Goal: Information Seeking & Learning: Check status

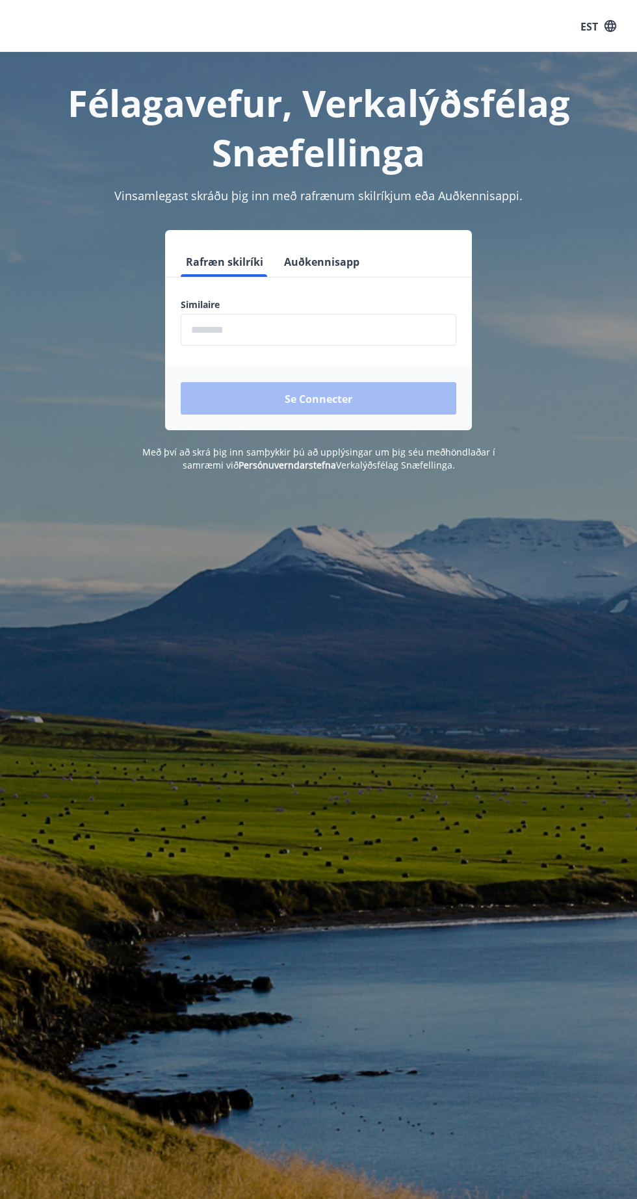
click at [372, 323] on input "phone" at bounding box center [318, 330] width 275 height 32
type input "********"
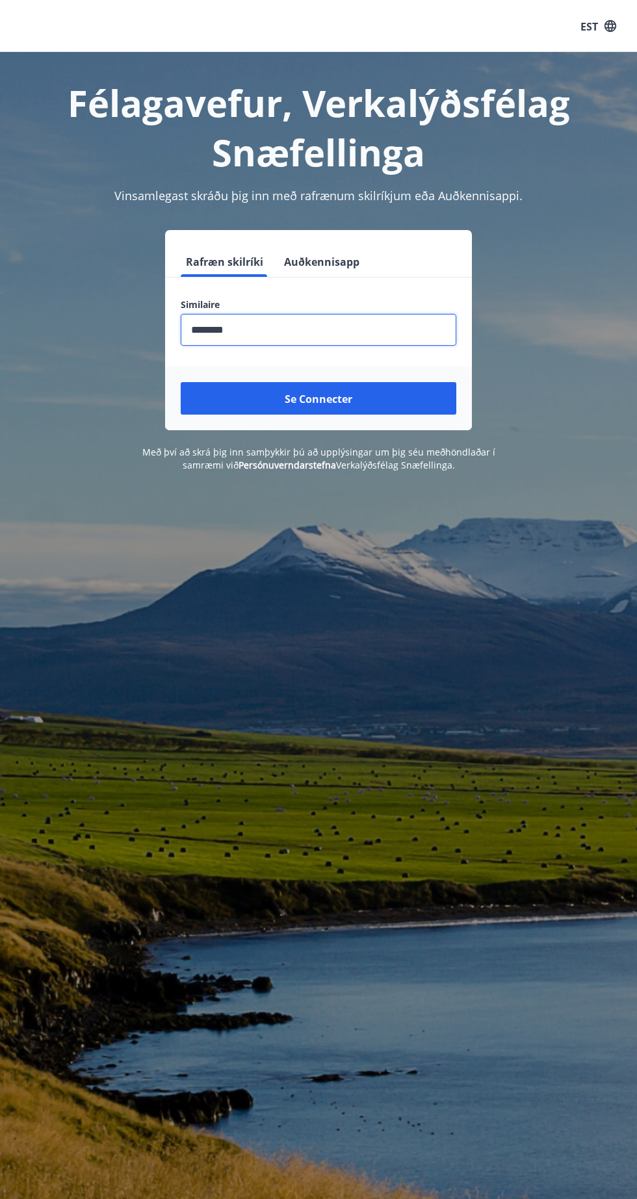
click at [414, 389] on button "Se connecter" at bounding box center [318, 398] width 275 height 32
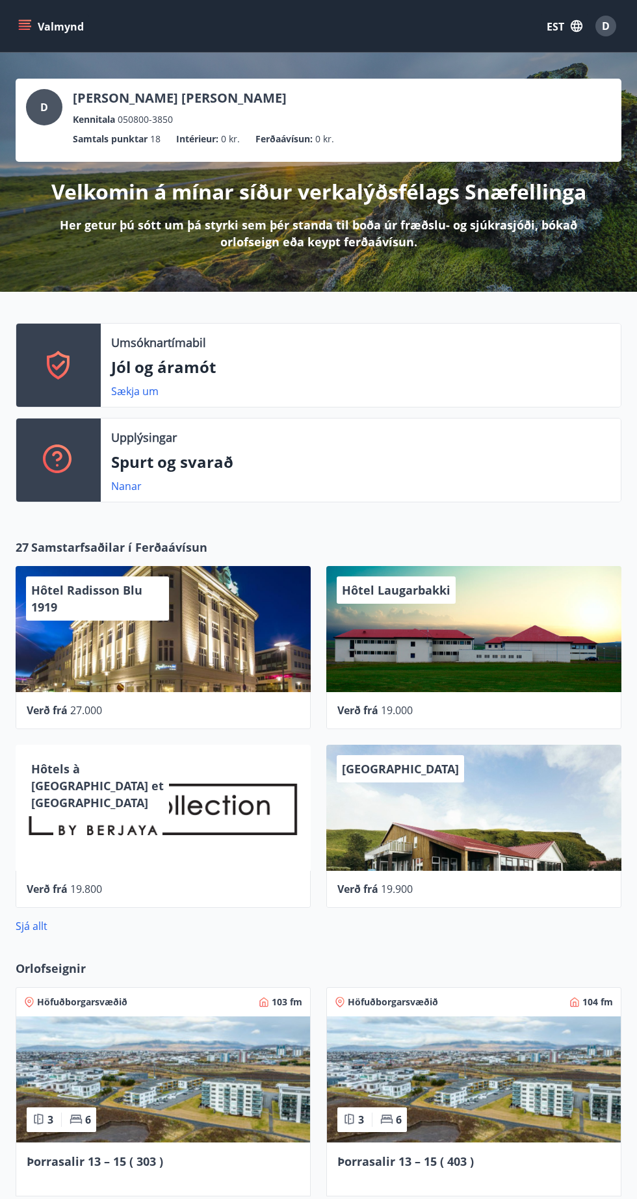
click at [554, 19] on font "EST" at bounding box center [555, 26] width 18 height 14
click at [418, 83] on font "Anglais" at bounding box center [406, 83] width 32 height 12
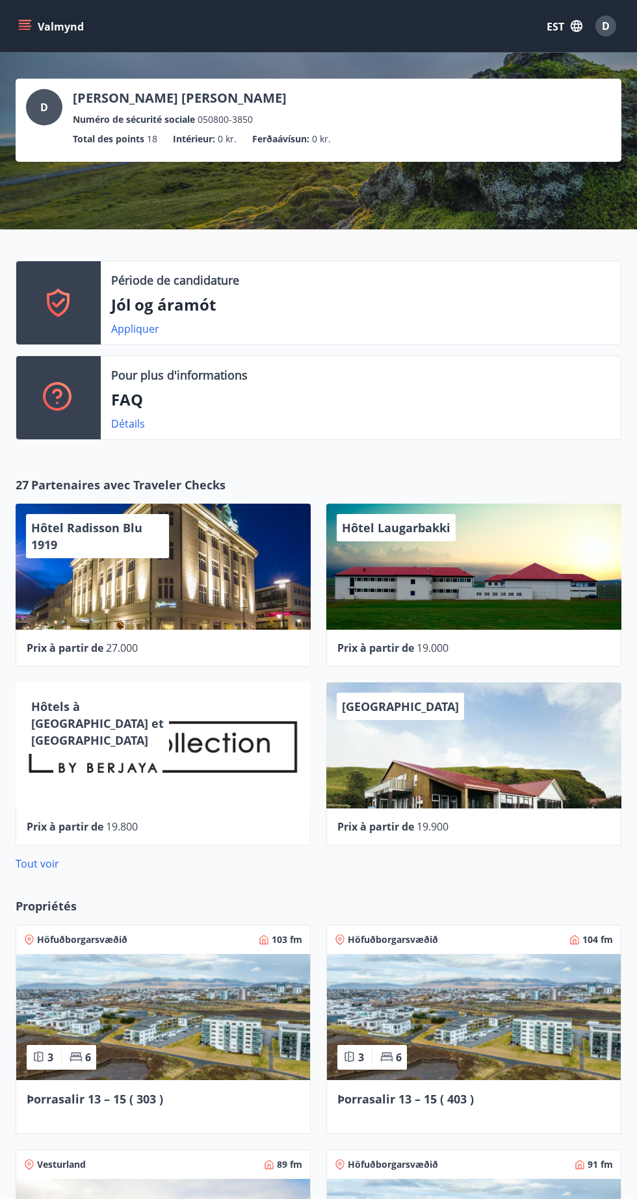
click at [25, 26] on icon "menu" at bounding box center [26, 25] width 14 height 1
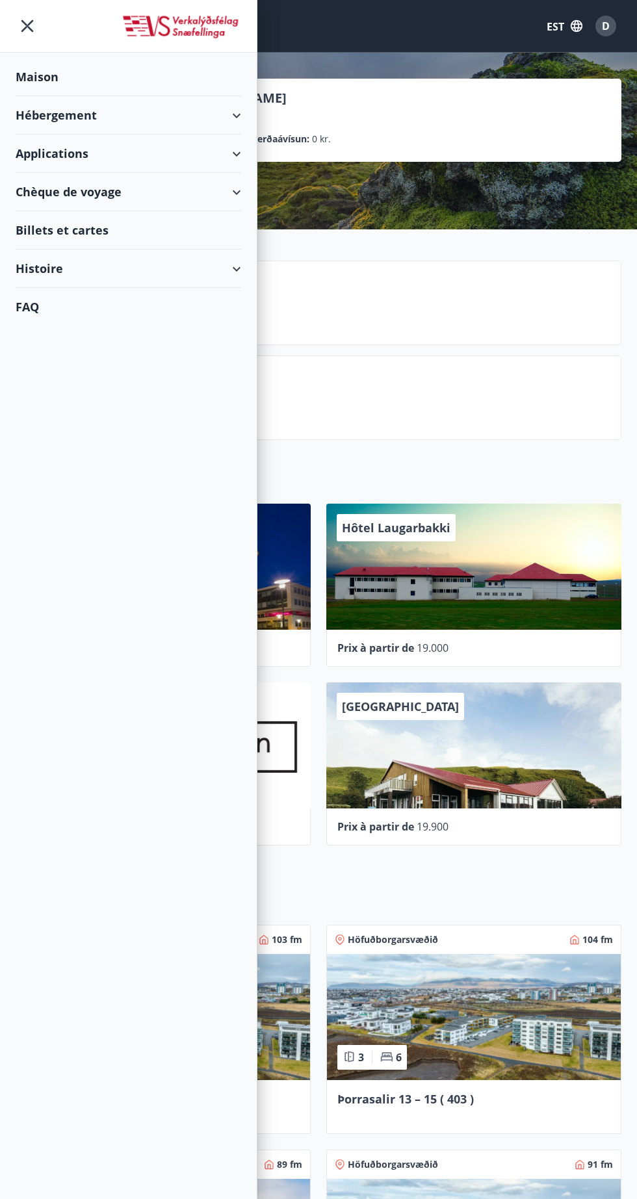
click at [241, 153] on icon at bounding box center [237, 154] width 16 height 16
click at [87, 186] on font "Jól og áramót" at bounding box center [62, 187] width 73 height 16
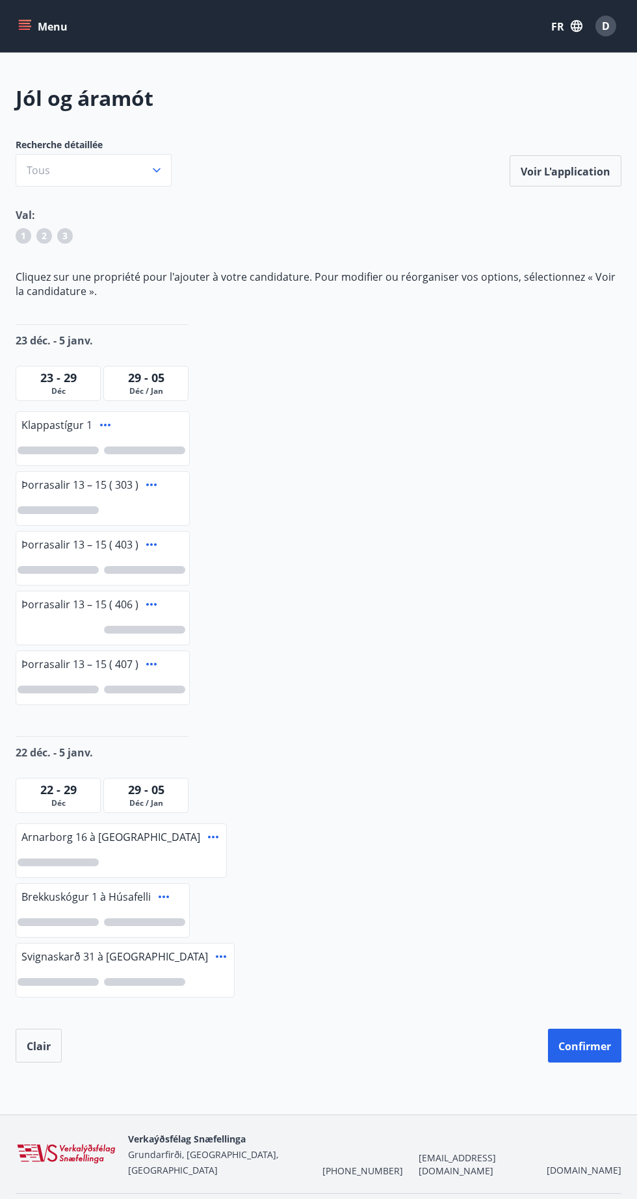
scroll to position [1, 0]
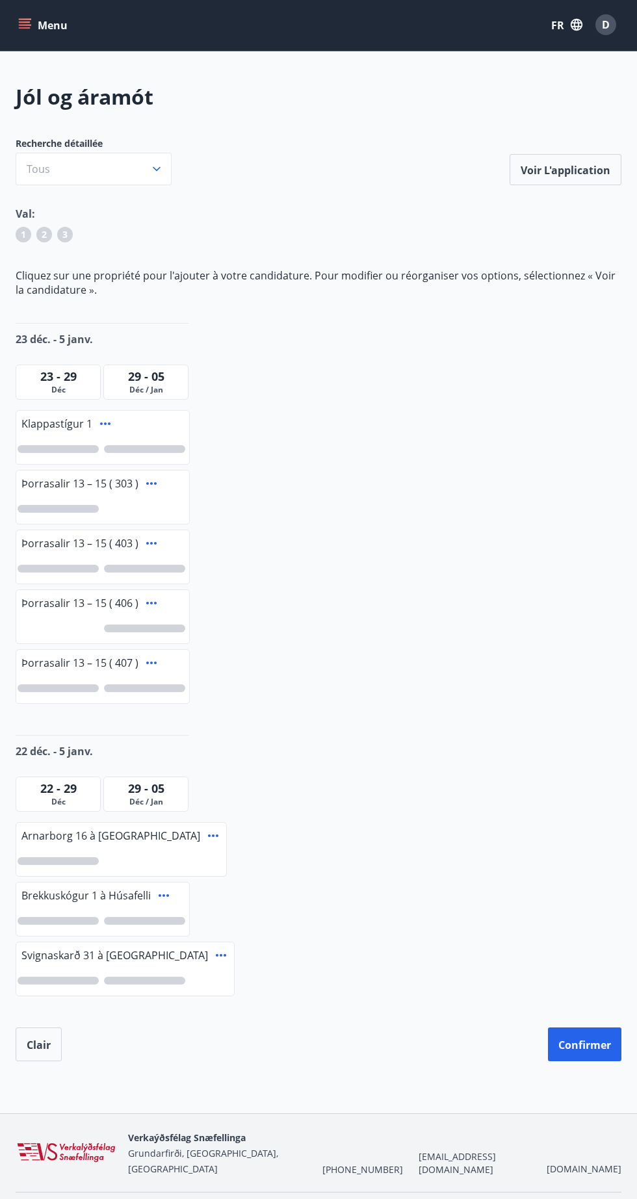
click at [135, 172] on button "Tous" at bounding box center [94, 169] width 156 height 32
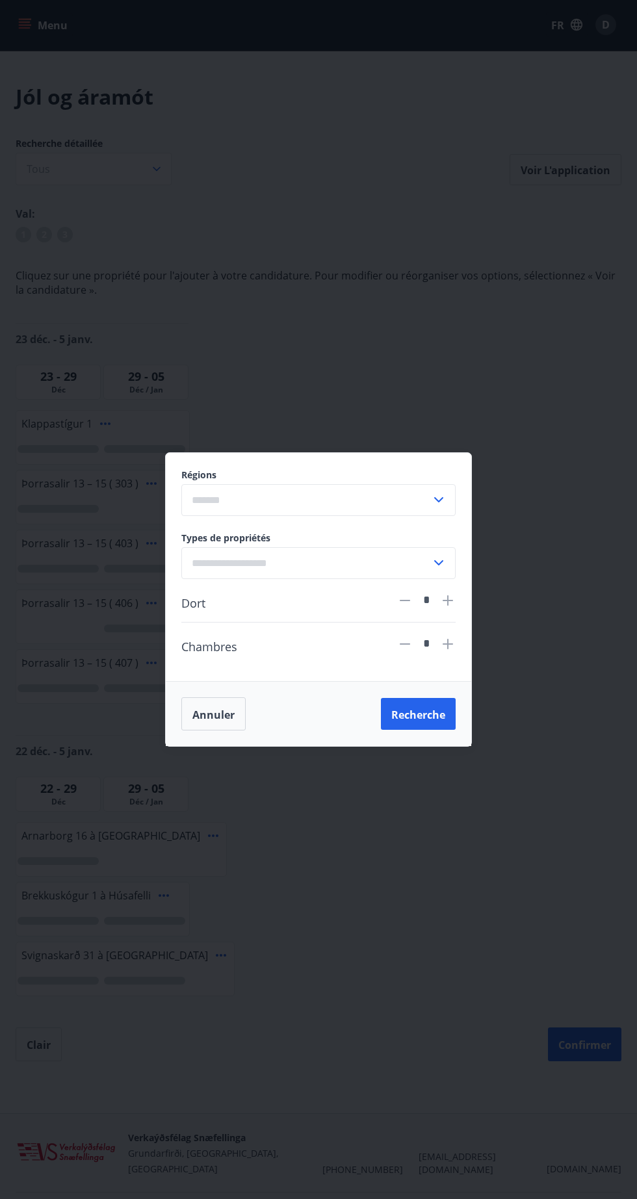
click at [344, 255] on div "Régions ​ Types de propriétés ​ Dort * Chambres * Annuler Recherche" at bounding box center [318, 599] width 637 height 1199
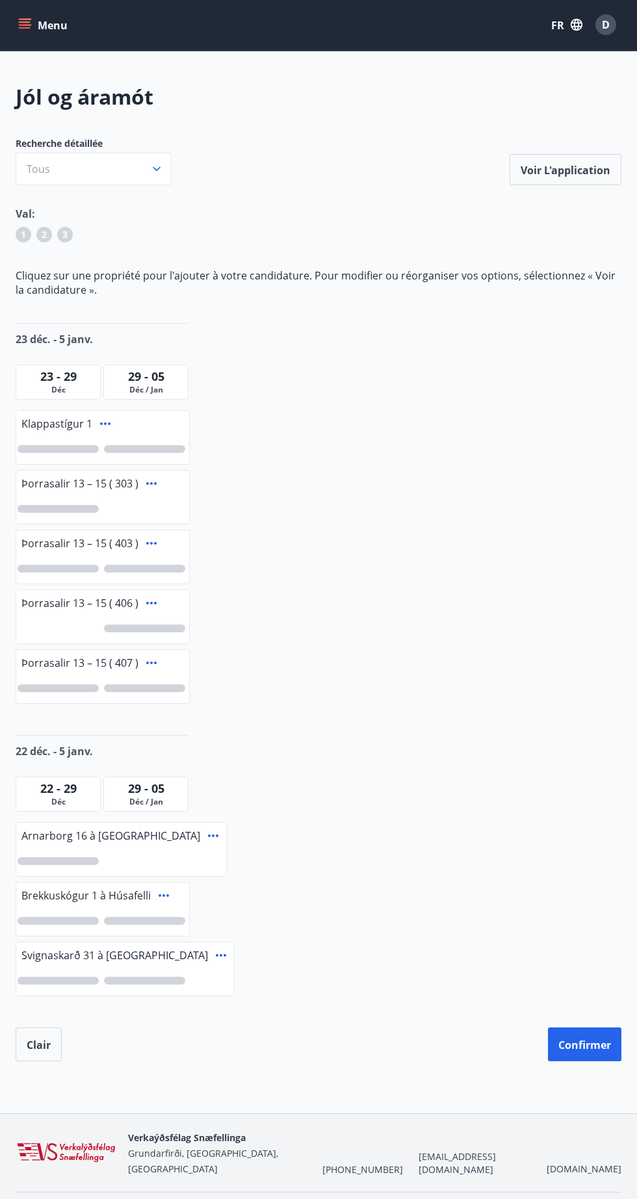
click at [31, 29] on icon "menu" at bounding box center [24, 24] width 13 height 13
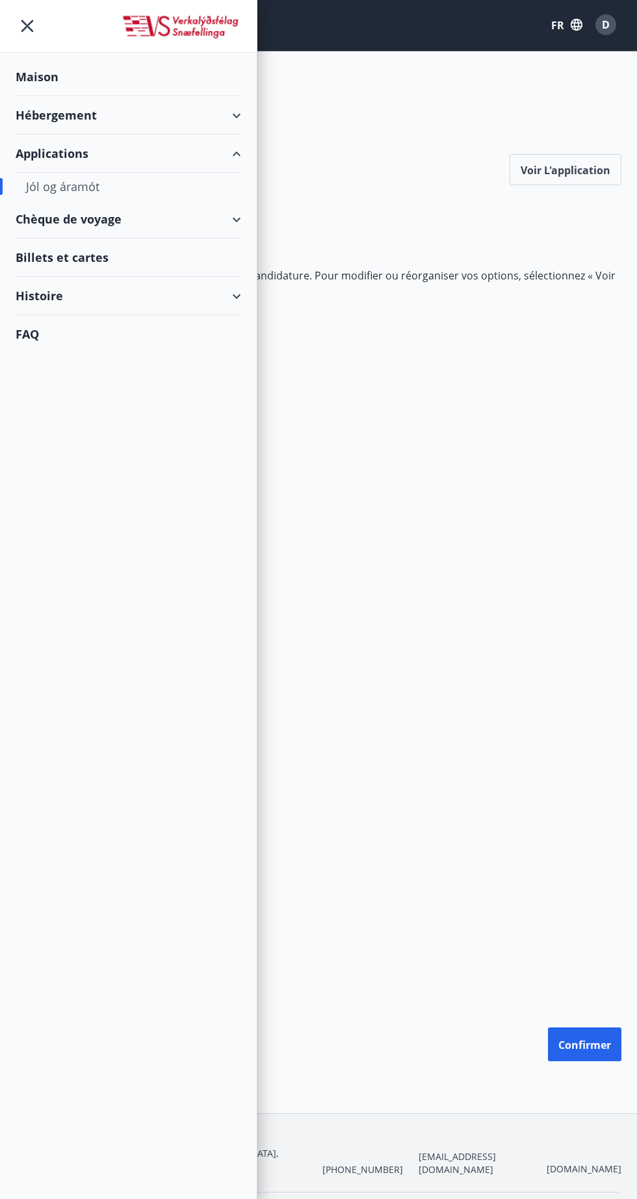
click at [233, 294] on div "Histoire" at bounding box center [128, 296] width 225 height 38
click at [139, 468] on font "Historique des subventions" at bounding box center [101, 465] width 150 height 16
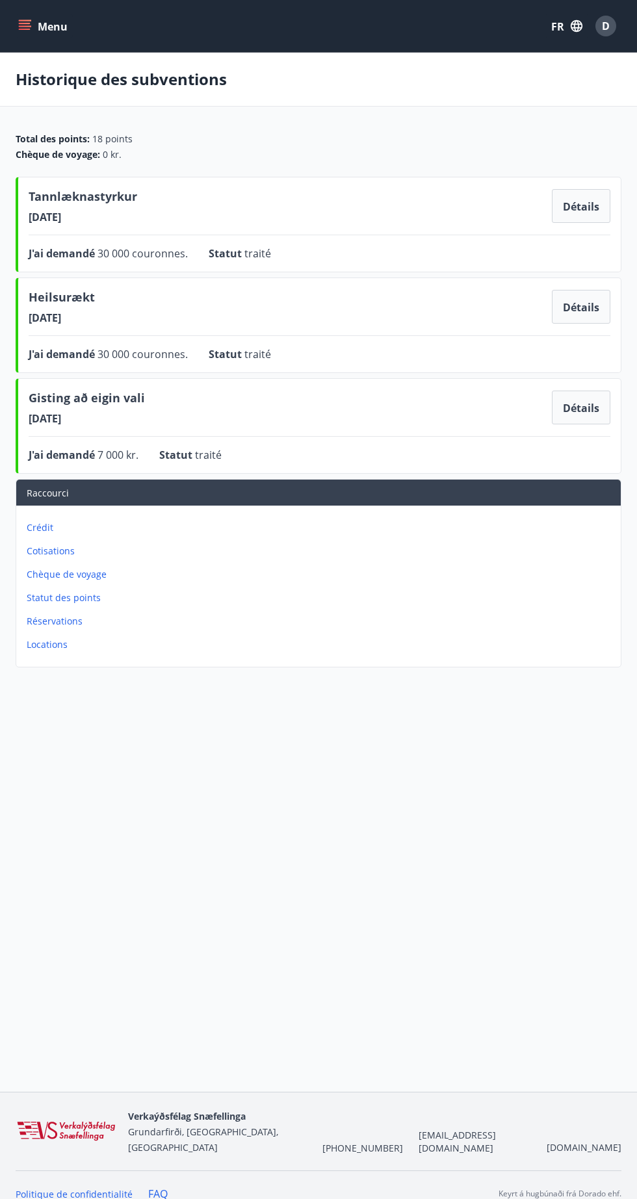
click at [25, 20] on icon "menu" at bounding box center [26, 20] width 14 height 1
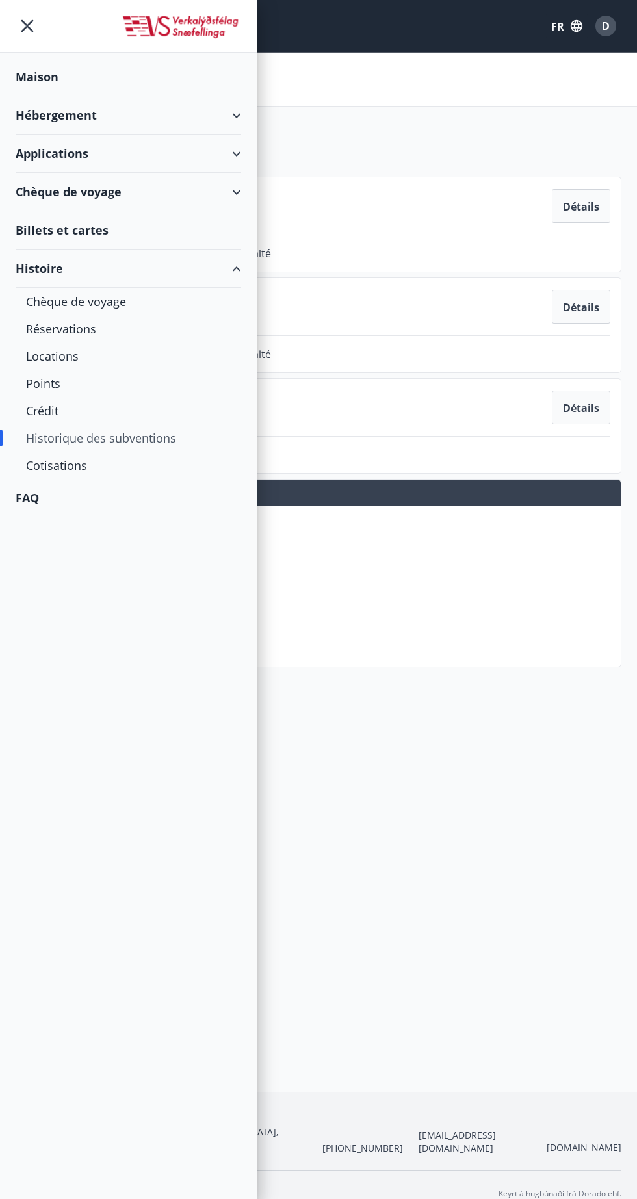
click at [93, 324] on font "Réservations" at bounding box center [61, 329] width 70 height 16
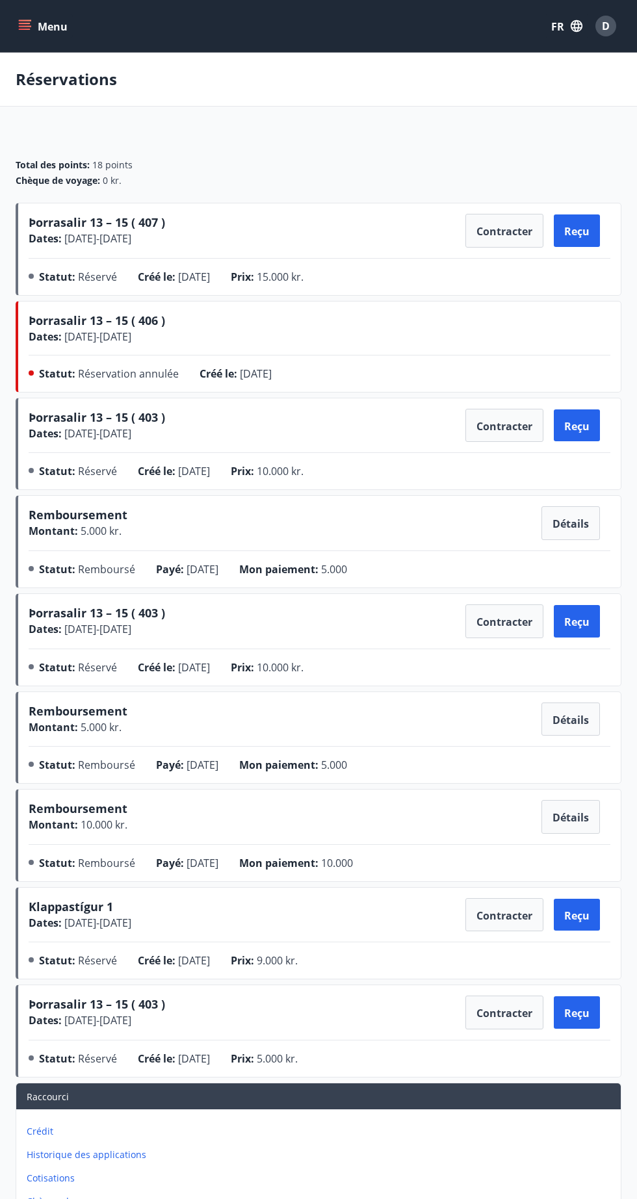
click at [25, 26] on icon "menu" at bounding box center [26, 25] width 14 height 1
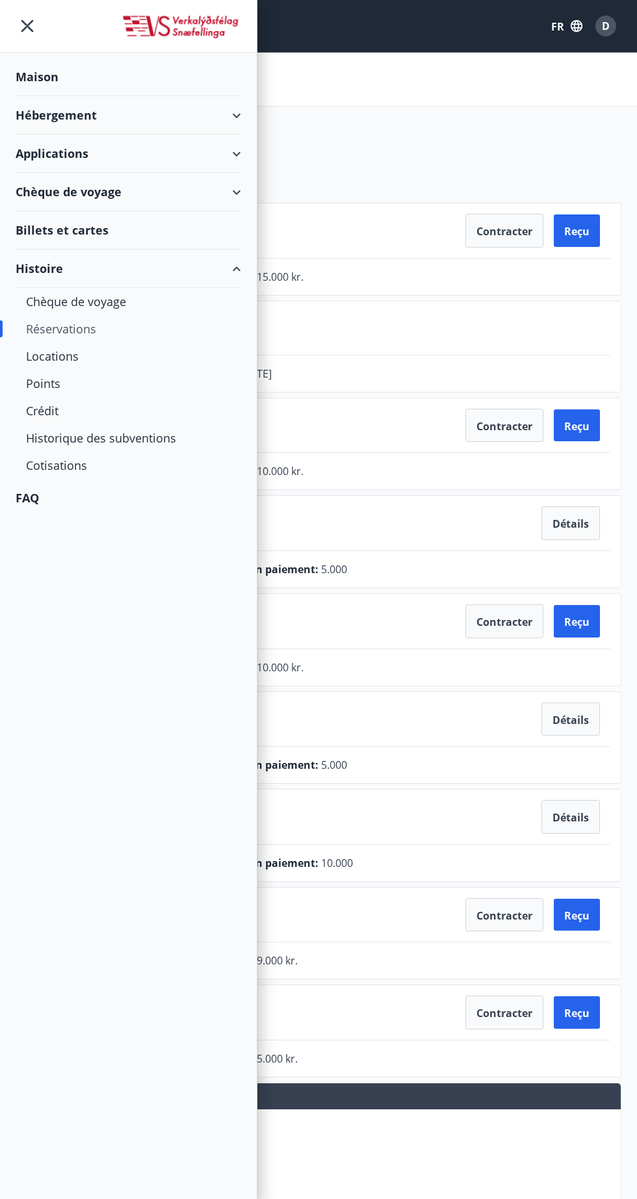
click at [116, 301] on font "Chèque de voyage" at bounding box center [76, 302] width 100 height 16
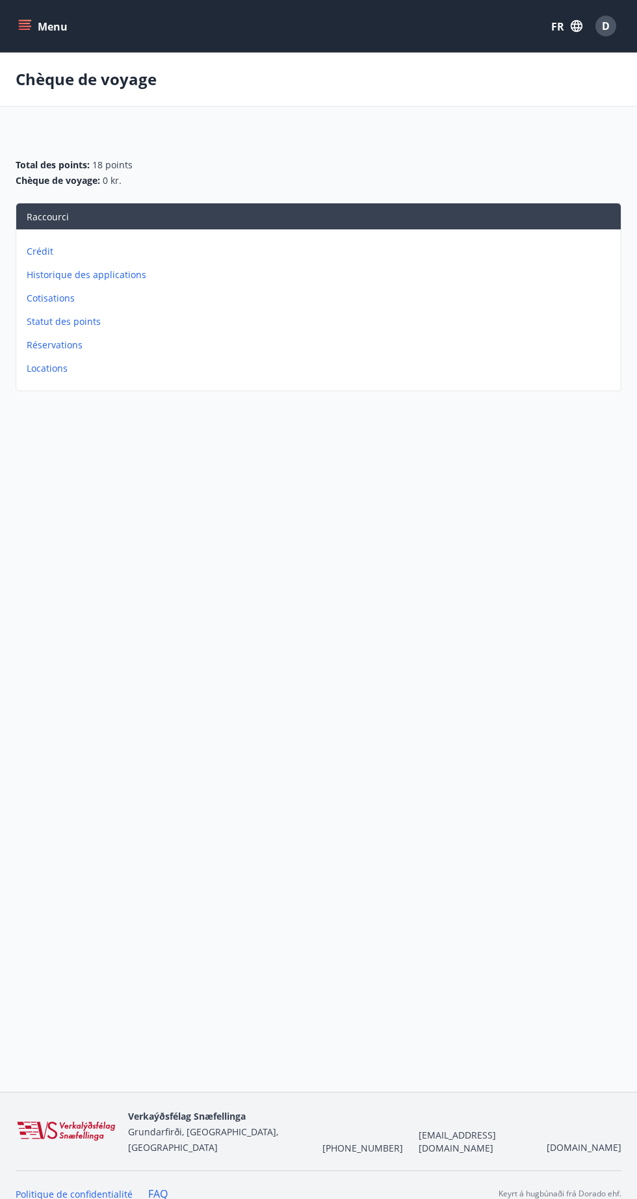
click at [40, 36] on button "Menu" at bounding box center [44, 25] width 57 height 23
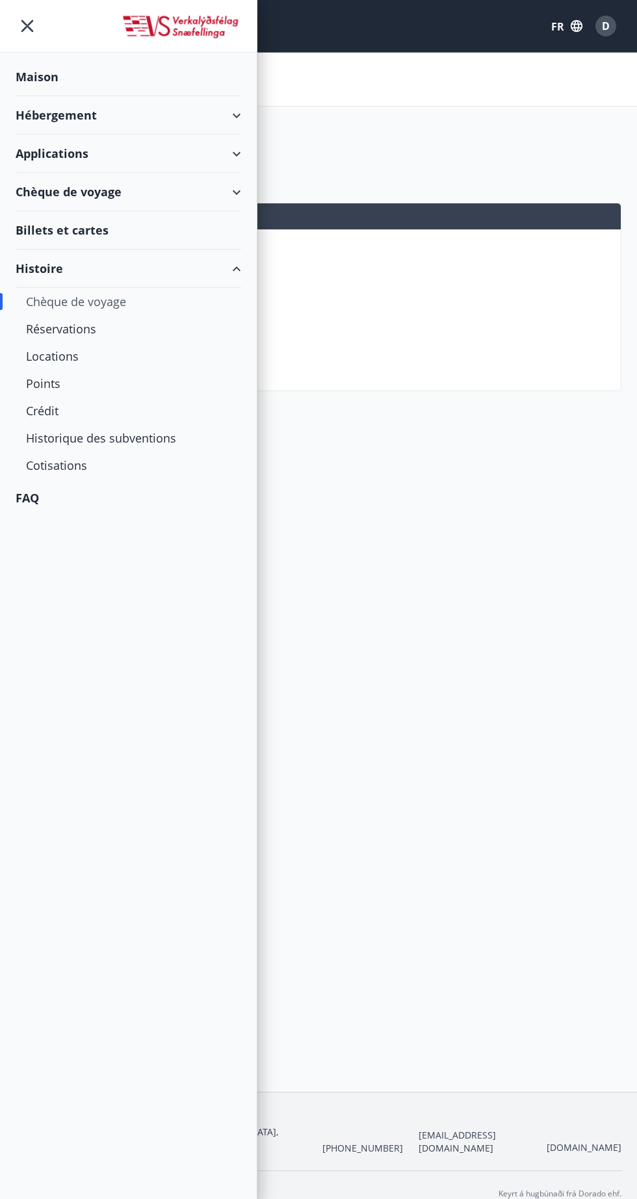
click at [63, 376] on div "Points" at bounding box center [128, 383] width 205 height 27
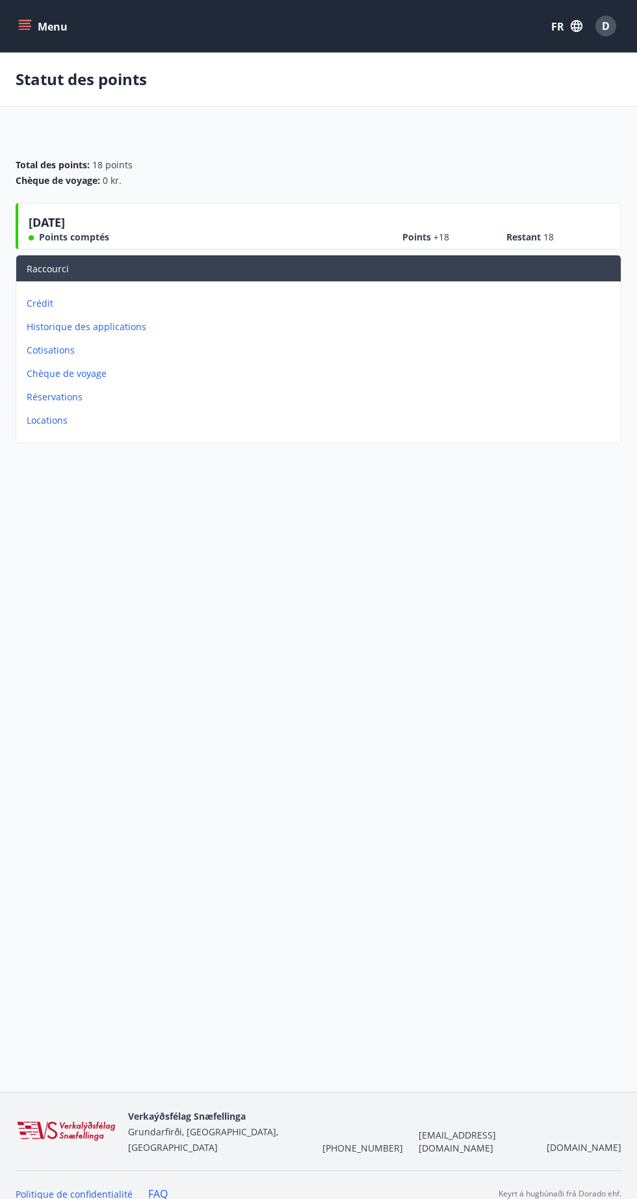
click at [67, 349] on font "Cotisations" at bounding box center [51, 350] width 48 height 12
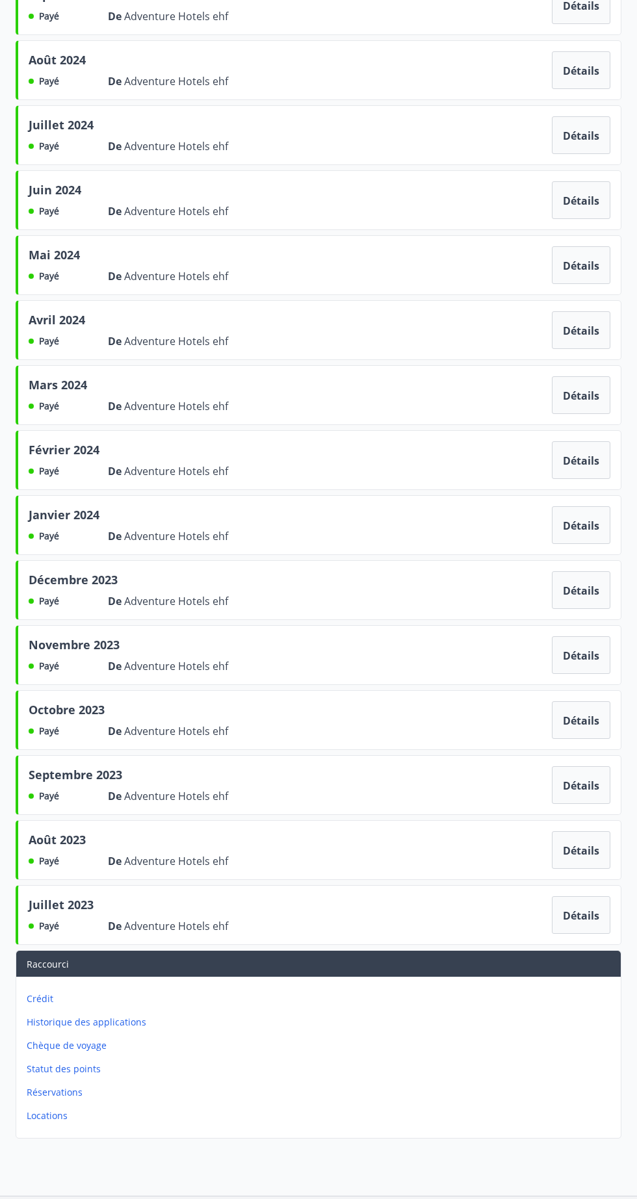
scroll to position [414, 0]
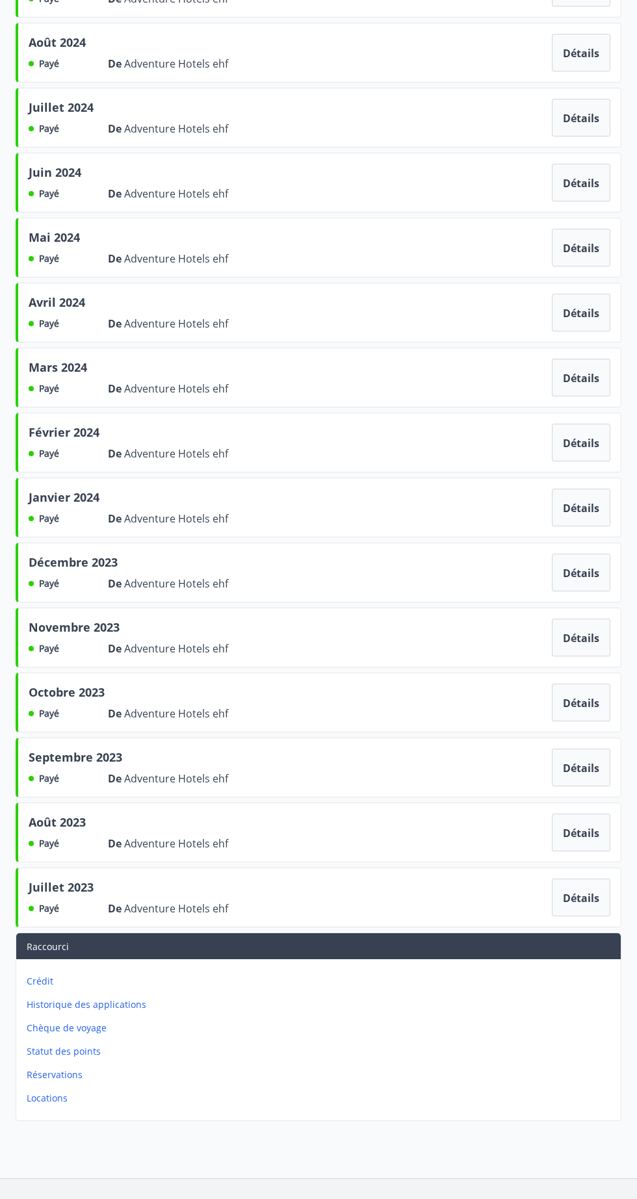
click at [133, 1001] on font "Historique des applications" at bounding box center [87, 1004] width 120 height 12
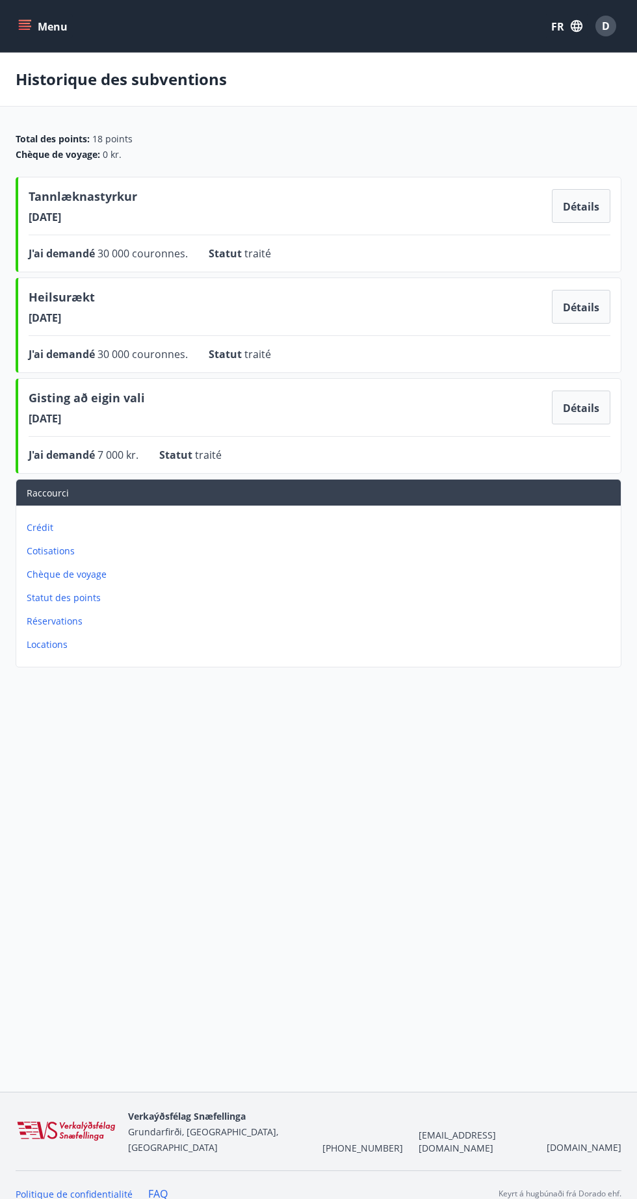
click at [79, 621] on font "Réservations" at bounding box center [55, 621] width 56 height 12
click at [57, 645] on font "Locations" at bounding box center [47, 644] width 41 height 12
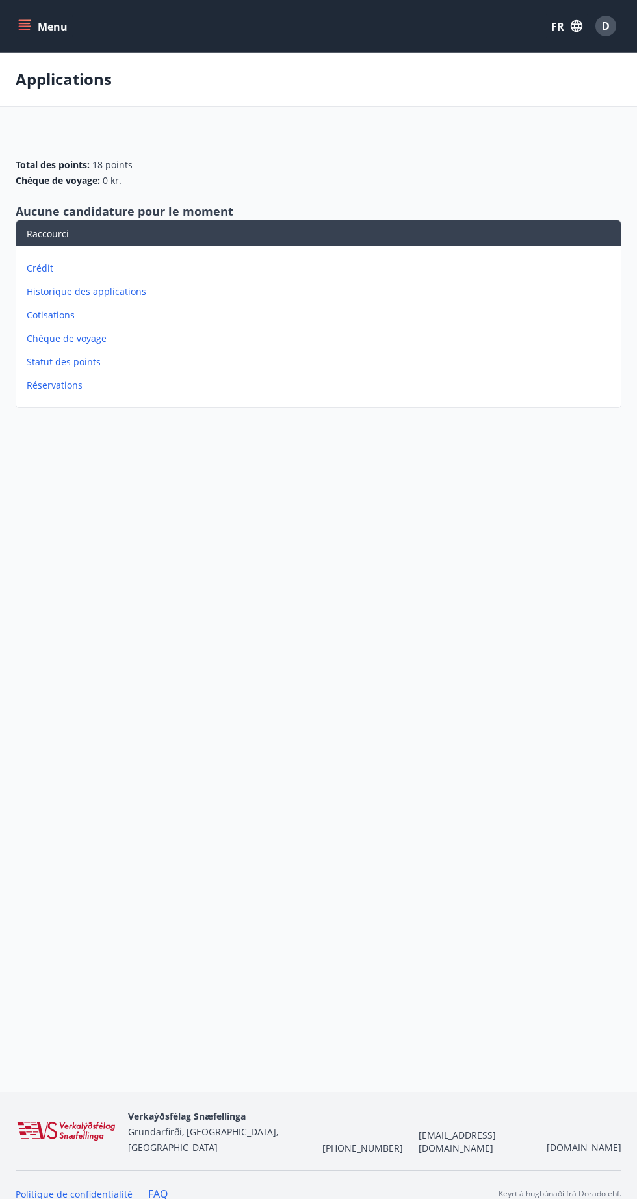
click at [77, 362] on font "Statut des points" at bounding box center [64, 361] width 74 height 12
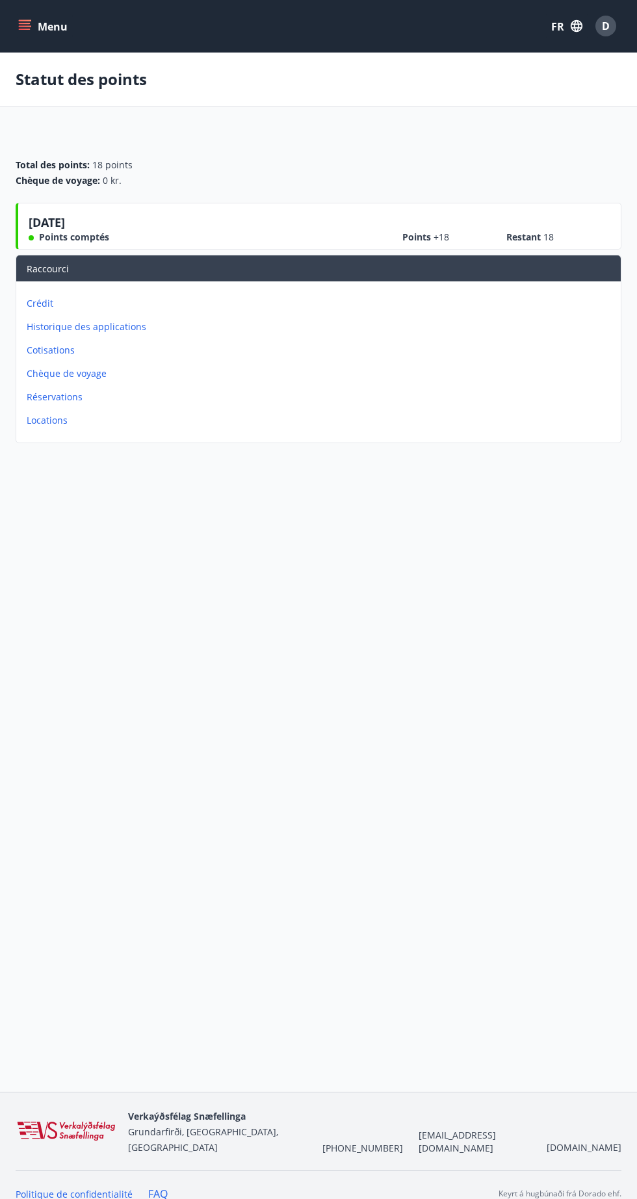
click at [45, 303] on font "Crédit" at bounding box center [40, 303] width 27 height 12
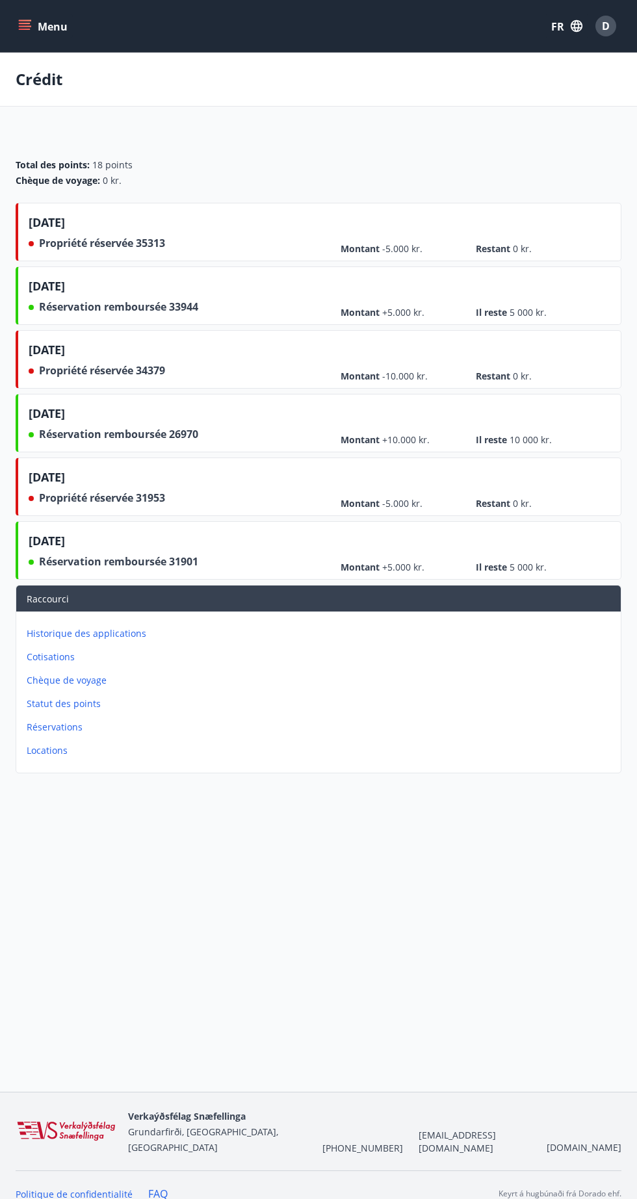
scroll to position [1, 0]
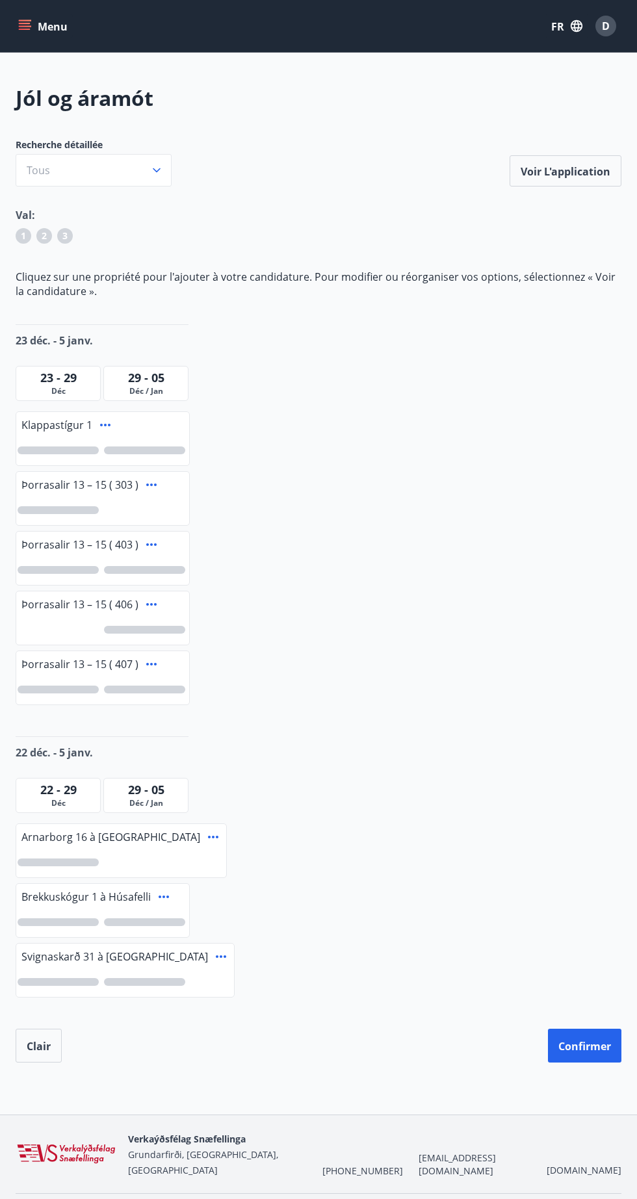
scroll to position [1, 0]
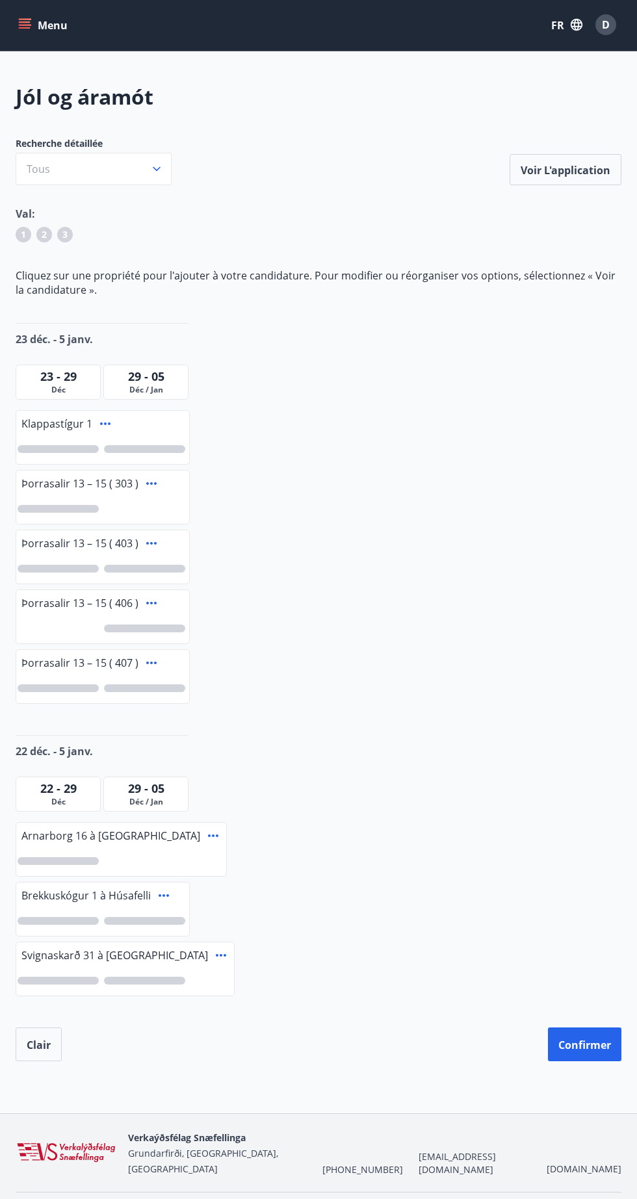
click at [27, 19] on icon "menu" at bounding box center [26, 19] width 14 height 1
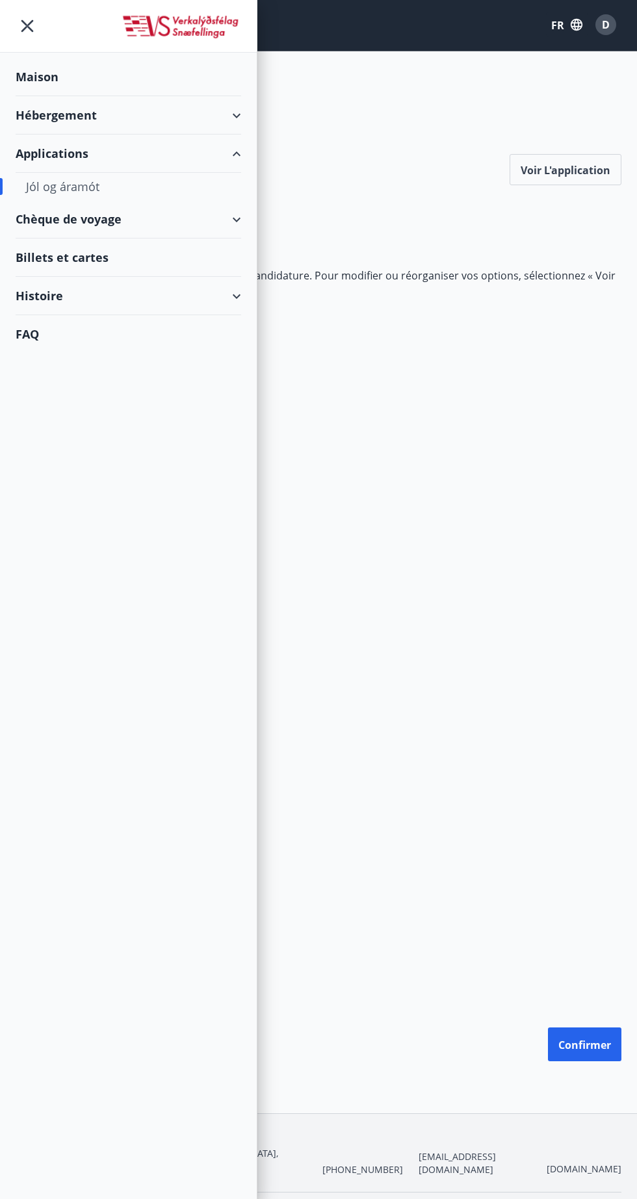
click at [180, 253] on div "Billets et cartes" at bounding box center [128, 257] width 225 height 38
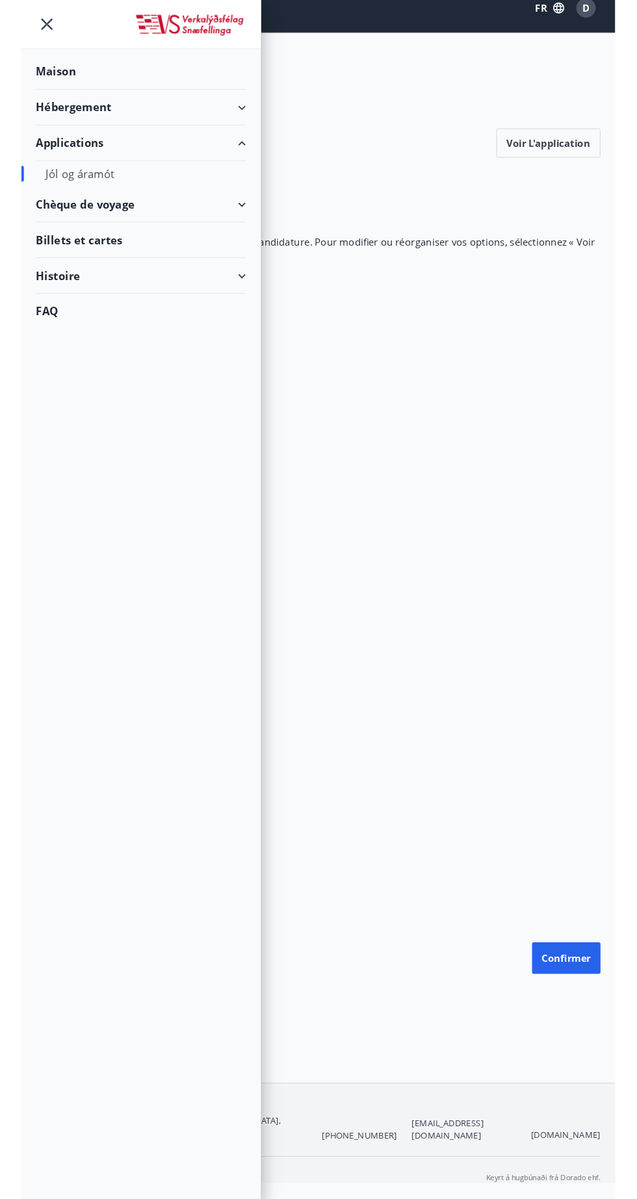
scroll to position [89, 0]
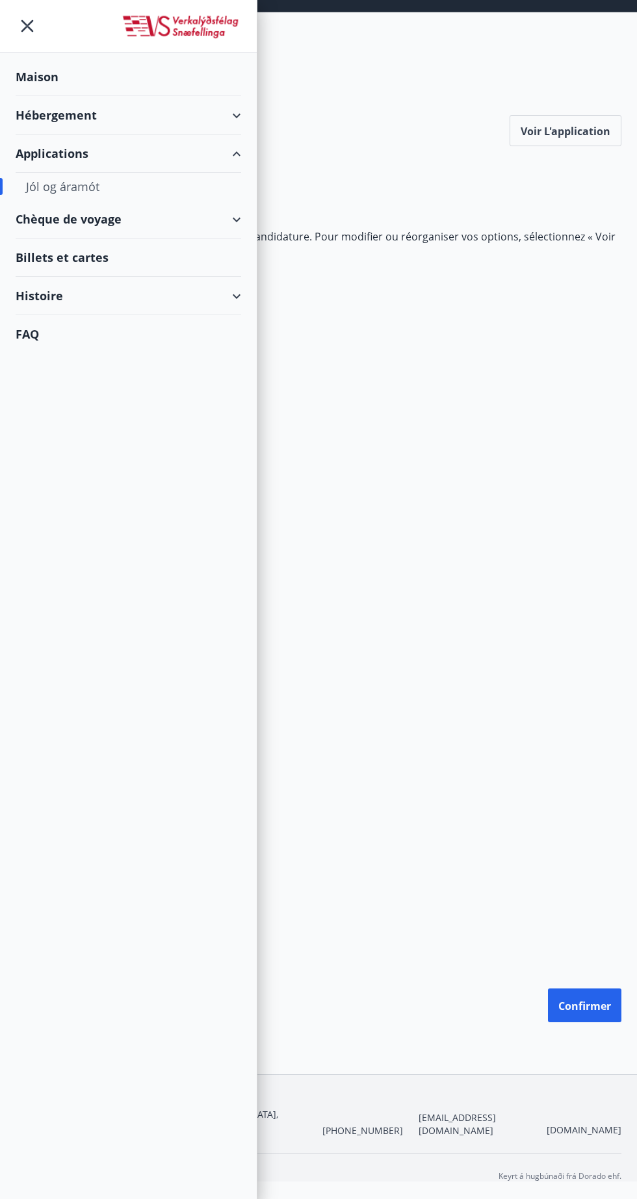
click at [88, 255] on font "Billets et cartes" at bounding box center [62, 257] width 93 height 16
click at [216, 284] on div "Histoire" at bounding box center [128, 296] width 225 height 38
click at [111, 457] on font "Historique des subventions" at bounding box center [101, 465] width 150 height 16
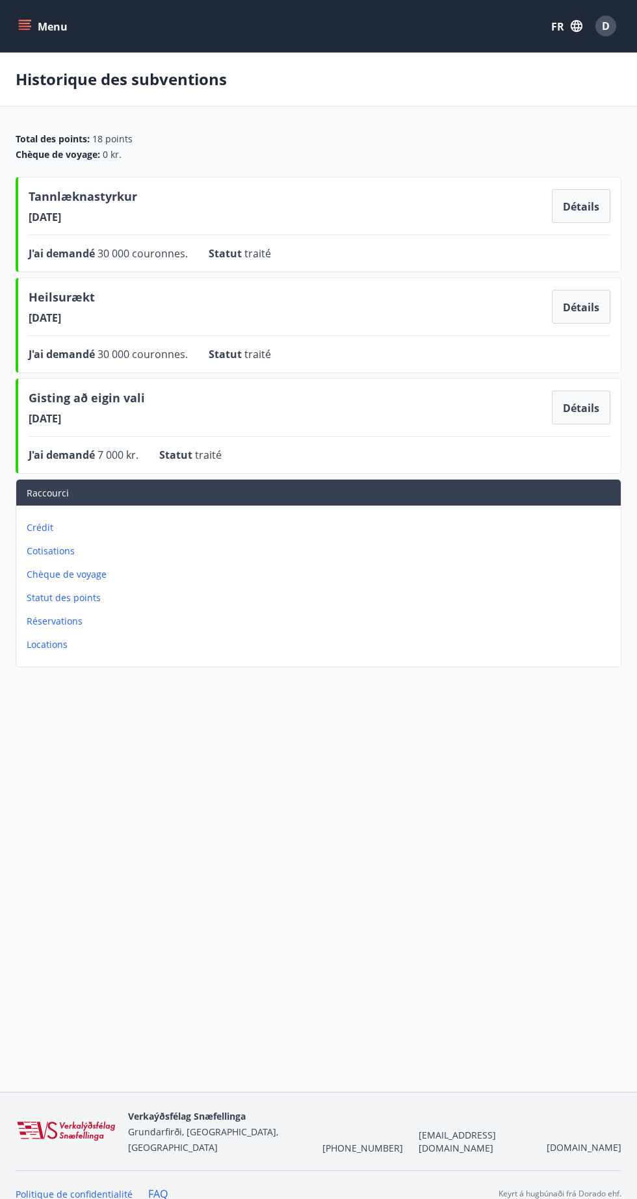
click at [590, 313] on font "Détails" at bounding box center [581, 307] width 36 height 14
